Goal: Transaction & Acquisition: Book appointment/travel/reservation

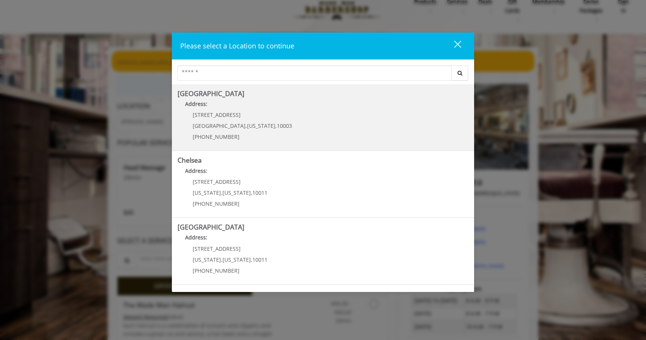
click at [266, 124] on div "[STREET_ADDRESS][US_STATE] (212) 598-1840" at bounding box center [237, 128] width 118 height 33
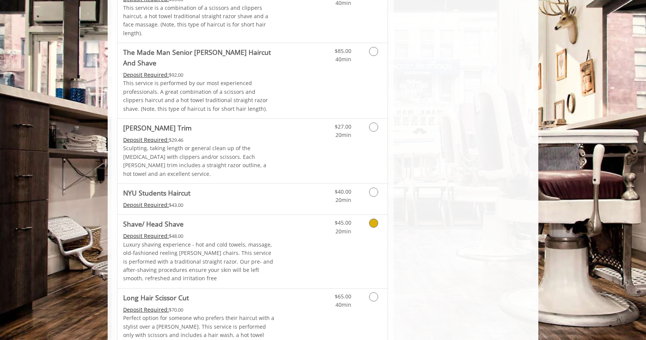
scroll to position [772, 0]
click at [373, 187] on icon "Grooming services" at bounding box center [373, 191] width 9 height 9
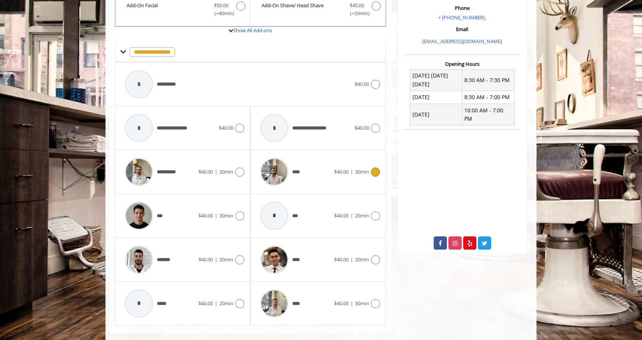
scroll to position [253, 0]
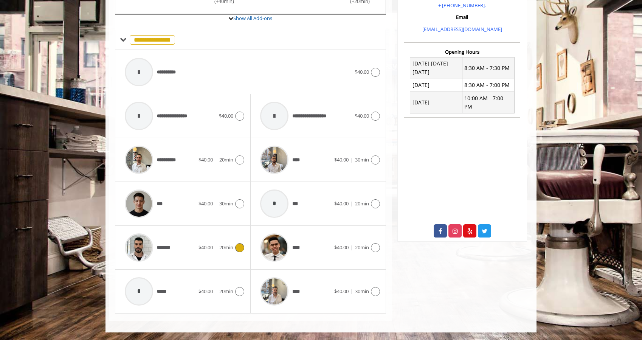
click at [235, 246] on icon at bounding box center [239, 247] width 9 height 9
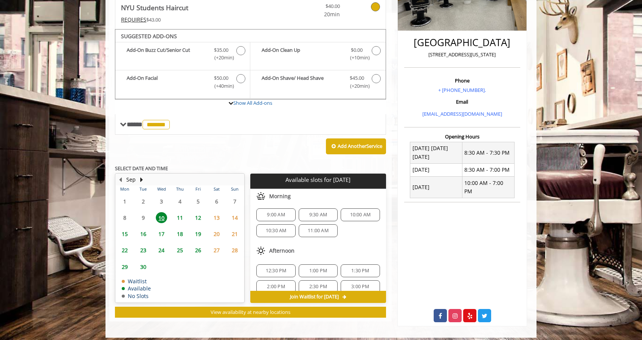
scroll to position [0, 0]
